Goal: Task Accomplishment & Management: Complete application form

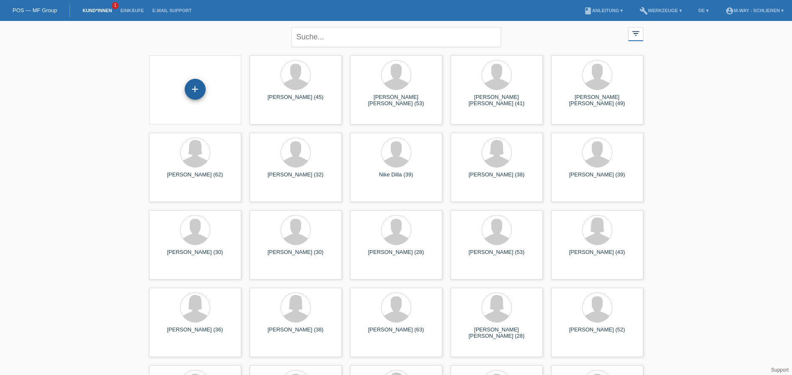
click at [193, 92] on div "+" at bounding box center [195, 89] width 21 height 21
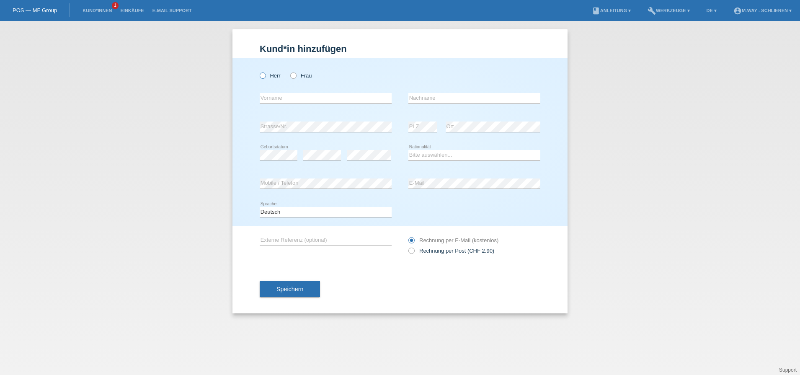
click at [258, 71] on icon at bounding box center [258, 71] width 0 height 0
click at [263, 76] on input "Herr" at bounding box center [262, 74] width 5 height 5
radio input "true"
click at [290, 96] on input "text" at bounding box center [326, 98] width 132 height 10
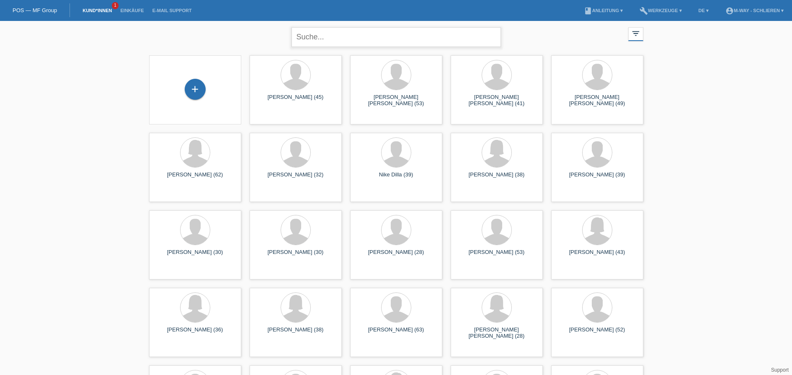
click at [337, 37] on input "text" at bounding box center [396, 37] width 209 height 20
type input "Siro Bottega"
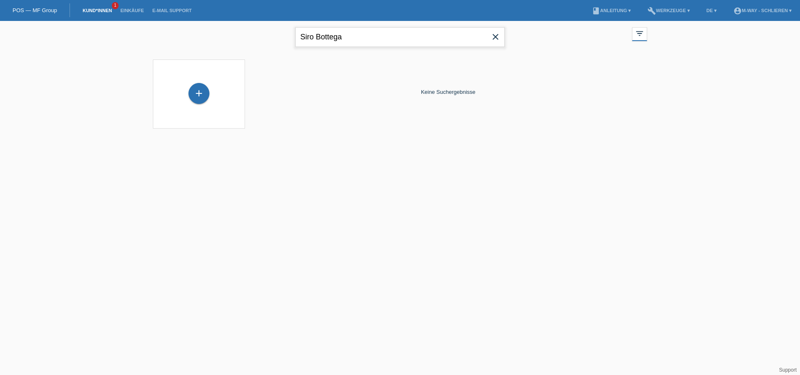
drag, startPoint x: 333, startPoint y: 42, endPoint x: 242, endPoint y: 60, distance: 92.7
click at [244, 60] on div "Siro Bottega close filter_list view_module Alle Kund*innen anzeigen star Markie…" at bounding box center [400, 80] width 800 height 118
click at [37, 8] on link "POS — MF Group" at bounding box center [35, 10] width 44 height 6
drag, startPoint x: 361, startPoint y: 41, endPoint x: 119, endPoint y: 37, distance: 241.8
click at [119, 37] on div "Siro Bottega close filter_list view_module Alle Kund*innen anzeigen star Markie…" at bounding box center [400, 80] width 800 height 118
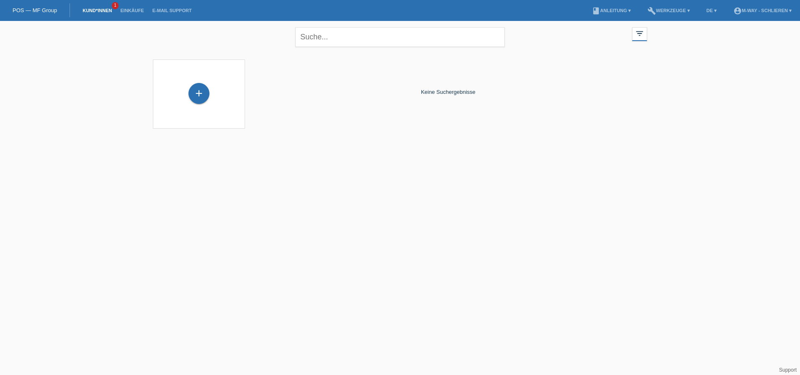
click at [28, 12] on link "POS — MF Group" at bounding box center [35, 10] width 44 height 6
drag, startPoint x: 347, startPoint y: 34, endPoint x: 176, endPoint y: 30, distance: 171.4
click at [176, 30] on div "Siro Bottega close filter_list view_module Alle Kund*innen anzeigen star Markie…" at bounding box center [400, 36] width 503 height 30
click at [201, 94] on div "+" at bounding box center [199, 93] width 21 height 21
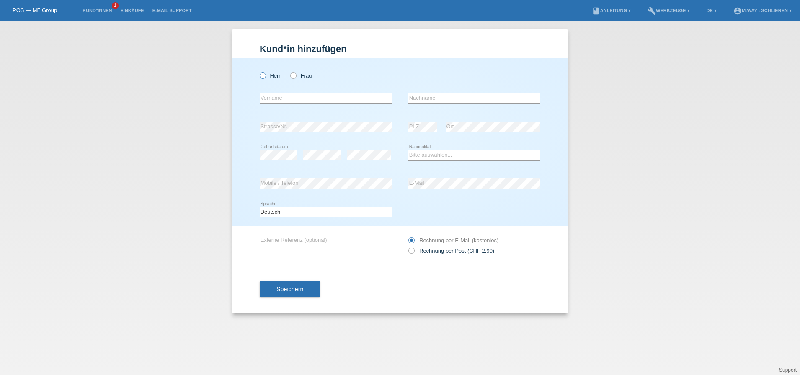
click at [266, 75] on label "Herr" at bounding box center [270, 75] width 21 height 6
click at [265, 75] on input "Herr" at bounding box center [262, 74] width 5 height 5
radio input "true"
click at [286, 97] on input "text" at bounding box center [326, 98] width 132 height 10
paste input "Siro Bottega"
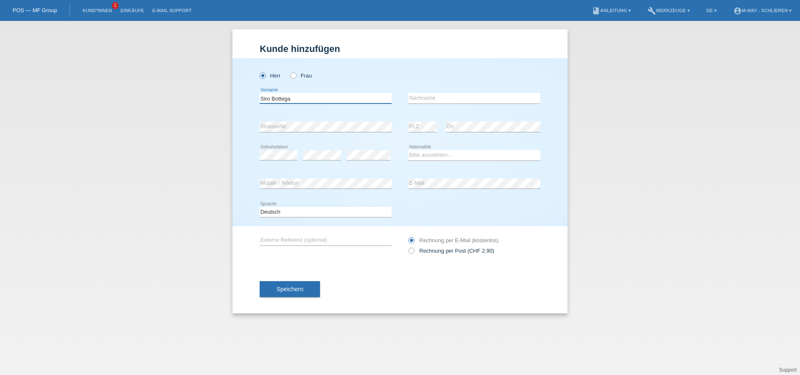
click at [303, 97] on input "Siro Bottega" at bounding box center [326, 98] width 132 height 10
type input "Siro"
click at [444, 96] on input "text" at bounding box center [474, 98] width 132 height 10
type input "Bottega"
click at [477, 155] on select "Bitte auswählen... Schweiz Deutschland Liechtenstein Österreich ------------ Af…" at bounding box center [474, 155] width 132 height 10
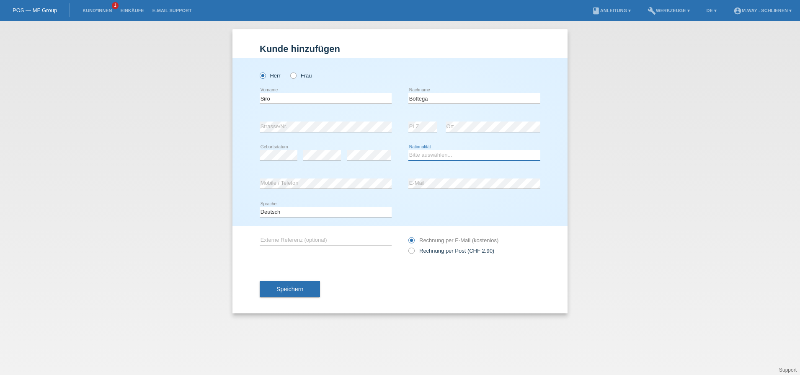
select select "CH"
click at [408, 150] on select "Bitte auswählen... Schweiz Deutschland Liechtenstein Österreich ------------ Af…" at bounding box center [474, 155] width 132 height 10
click at [292, 293] on button "Speichern" at bounding box center [290, 289] width 60 height 16
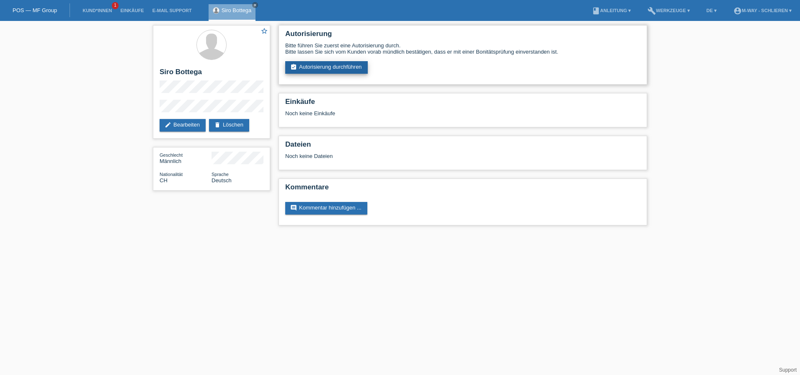
click at [323, 65] on link "assignment_turned_in Autorisierung durchführen" at bounding box center [326, 67] width 83 height 13
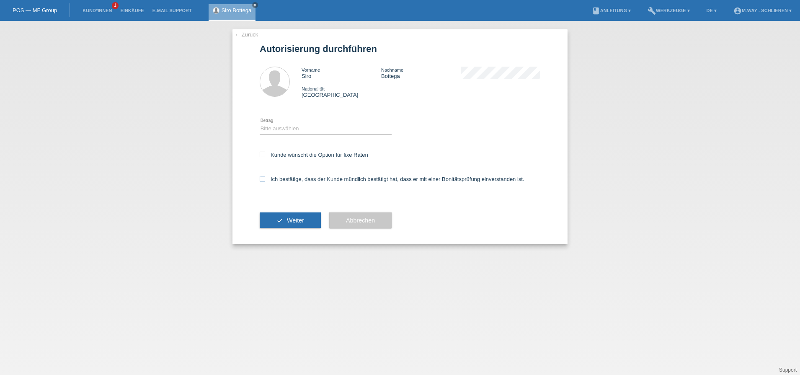
click at [263, 179] on icon at bounding box center [262, 178] width 5 height 5
click at [263, 179] on input "Ich bestätige, dass der Kunde mündlich bestätigt hat, dass er mit einer Bonität…" at bounding box center [262, 178] width 5 height 5
checkbox input "true"
click at [305, 128] on select "Bitte auswählen CHF 1.00 - CHF 499.00 CHF 500.00 - CHF 1'999.00 CHF 2'000.00 - …" at bounding box center [326, 129] width 132 height 10
select select "2"
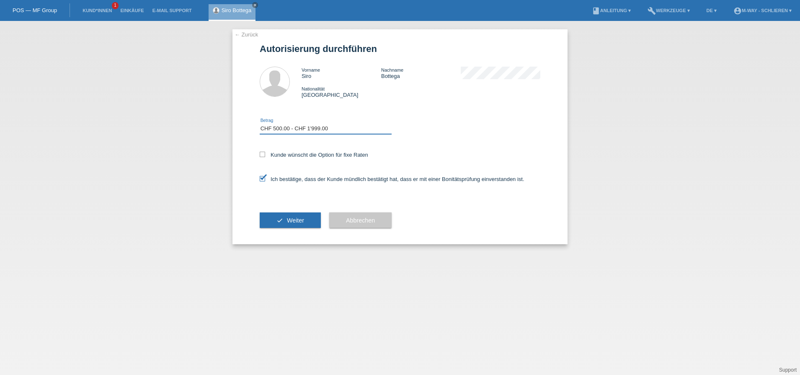
click at [260, 124] on select "Bitte auswählen CHF 1.00 - CHF 499.00 CHF 500.00 - CHF 1'999.00 CHF 2'000.00 - …" at bounding box center [326, 129] width 132 height 10
click at [331, 127] on select "Bitte auswählen CHF 1.00 - CHF 499.00 CHF 500.00 - CHF 1'999.00 CHF 2'000.00 - …" at bounding box center [326, 129] width 132 height 10
click at [260, 124] on select "Bitte auswählen CHF 1.00 - CHF 499.00 CHF 500.00 - CHF 1'999.00 CHF 2'000.00 - …" at bounding box center [326, 129] width 132 height 10
click at [297, 225] on button "check Weiter" at bounding box center [290, 220] width 61 height 16
